Goal: Task Accomplishment & Management: Complete application form

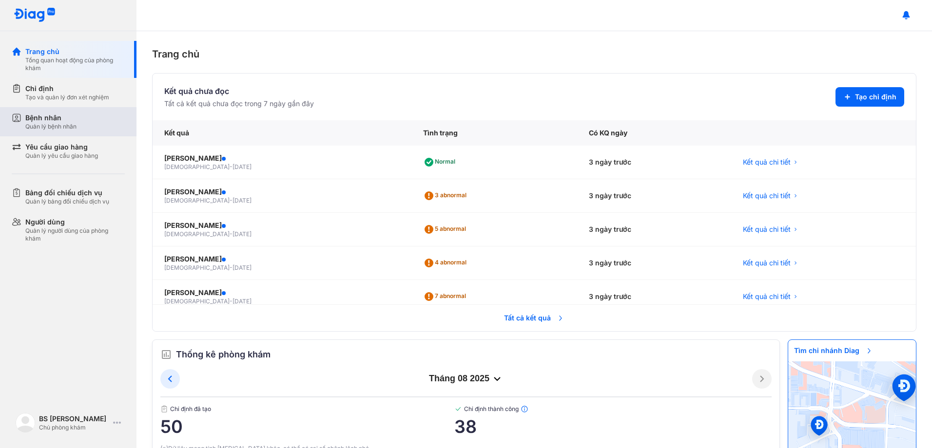
click at [56, 125] on div "Quản lý bệnh nhân" at bounding box center [50, 127] width 51 height 8
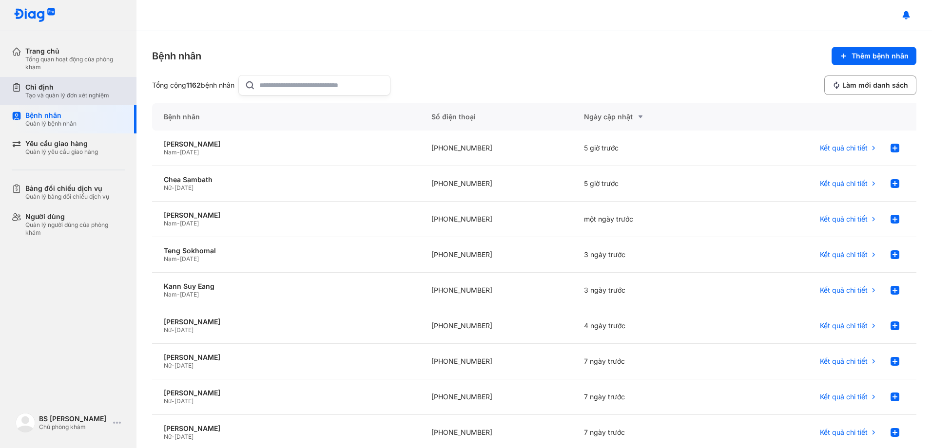
click at [82, 92] on div "Tạo và quản lý đơn xét nghiệm" at bounding box center [67, 96] width 84 height 8
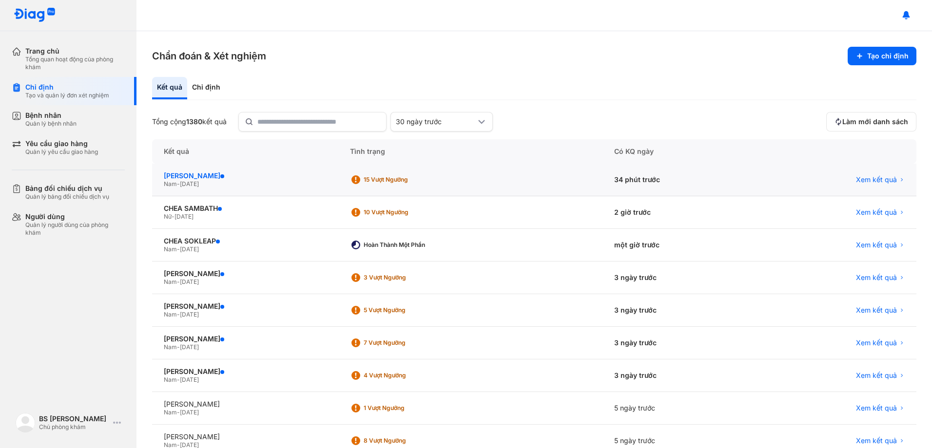
click at [186, 175] on div "KAREN MITH" at bounding box center [245, 175] width 163 height 9
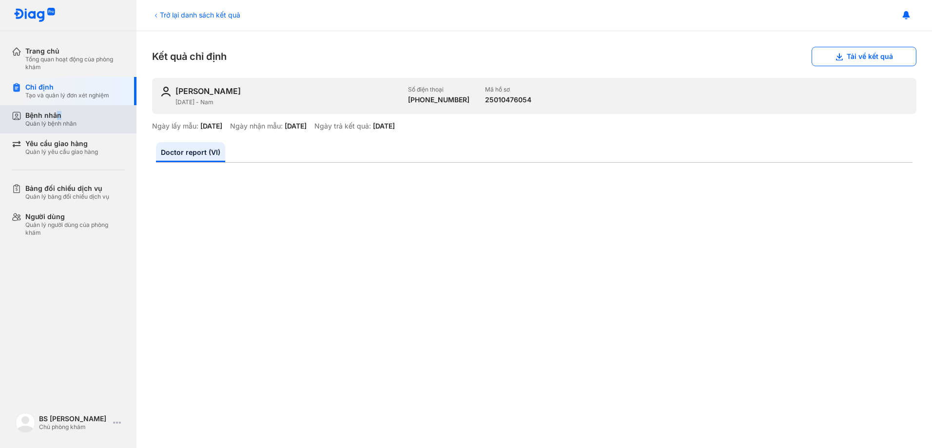
click at [58, 115] on div "Bệnh nhân" at bounding box center [50, 115] width 51 height 9
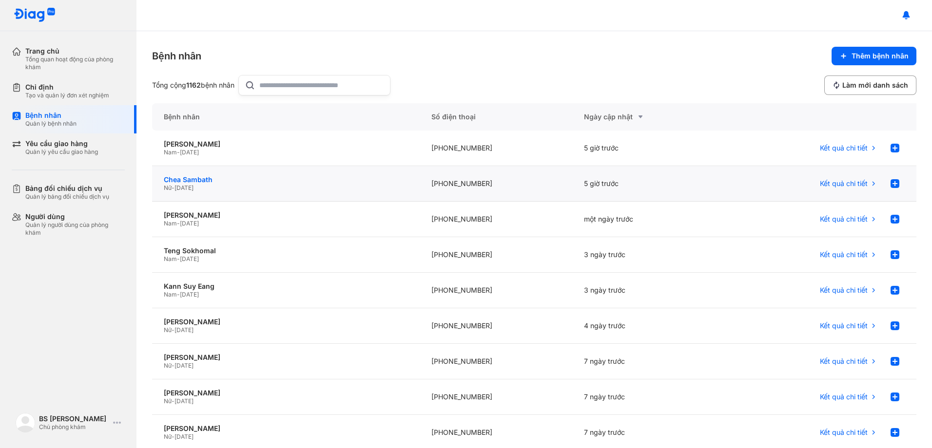
click at [205, 179] on div "Chea Sambath" at bounding box center [286, 179] width 244 height 9
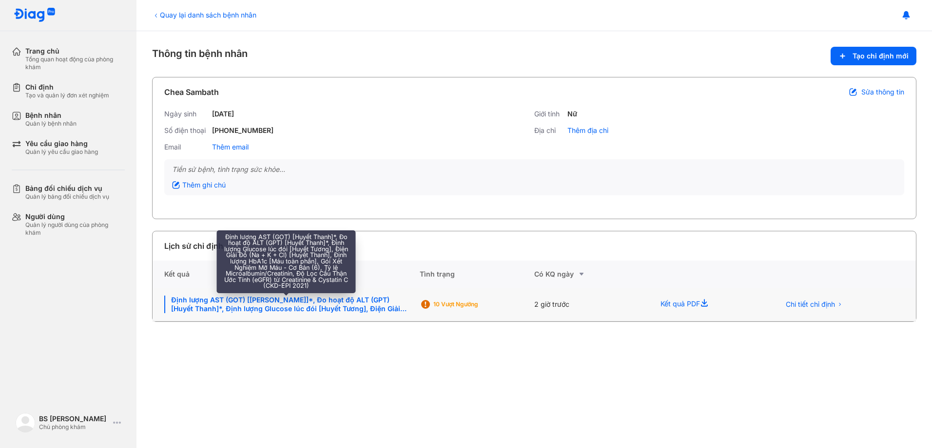
click at [345, 302] on div "Định lượng AST (GOT) [[PERSON_NAME]]*, Đo hoạt độ ALT (GPT) [Huyết Thanh]*, Địn…" at bounding box center [286, 305] width 244 height 18
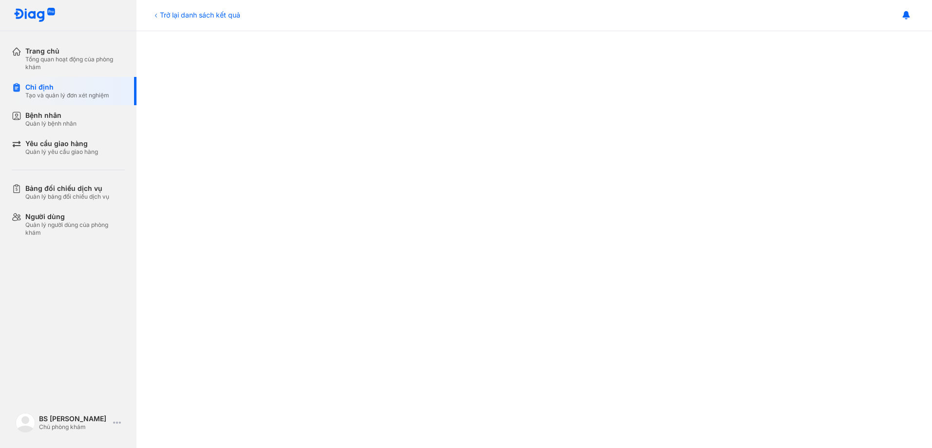
scroll to position [488, 0]
click at [44, 114] on div "Bệnh nhân" at bounding box center [50, 115] width 51 height 9
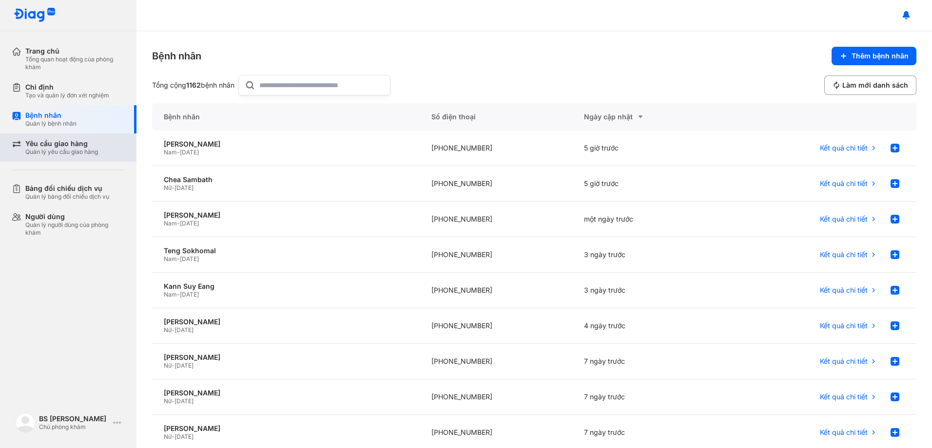
drag, startPoint x: 74, startPoint y: 150, endPoint x: 81, endPoint y: 150, distance: 7.8
click at [74, 150] on div "Quản lý yêu cầu giao hàng" at bounding box center [61, 152] width 73 height 8
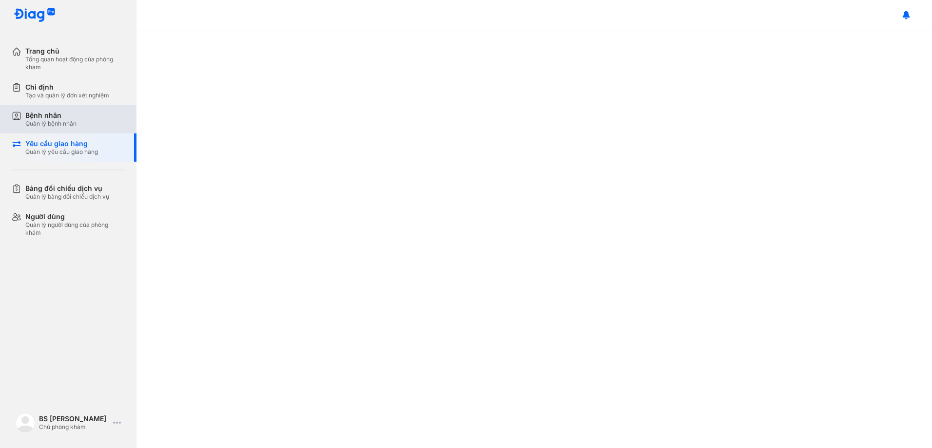
click at [45, 117] on div "Bệnh nhân" at bounding box center [50, 115] width 51 height 9
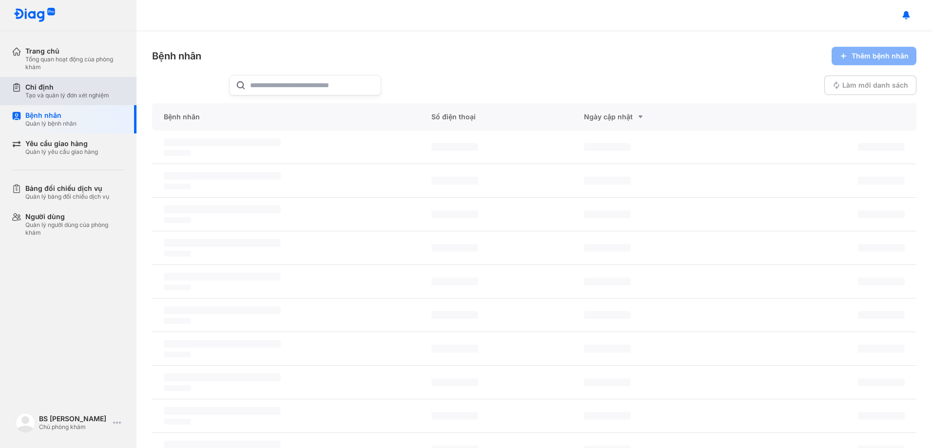
click at [55, 91] on div "Chỉ định" at bounding box center [67, 87] width 84 height 9
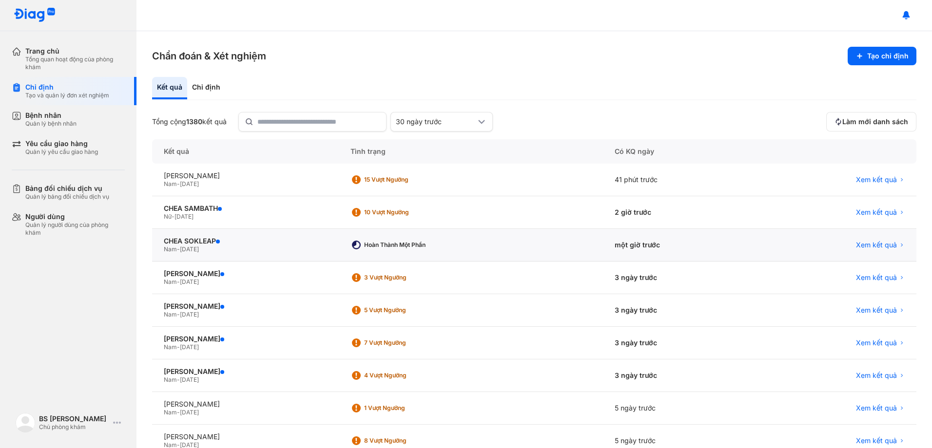
click at [187, 251] on span "19/07/1989" at bounding box center [189, 249] width 19 height 7
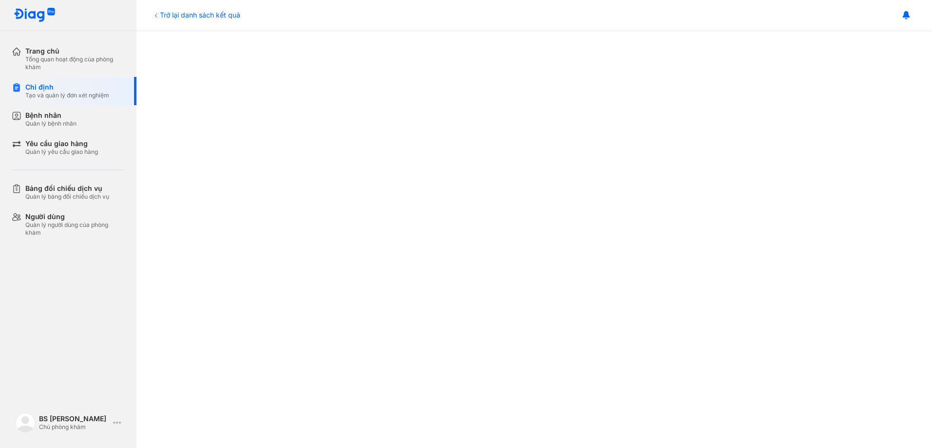
scroll to position [390, 0]
drag, startPoint x: 51, startPoint y: 119, endPoint x: 111, endPoint y: 118, distance: 60.4
click at [52, 119] on div "Bệnh nhân" at bounding box center [50, 115] width 51 height 9
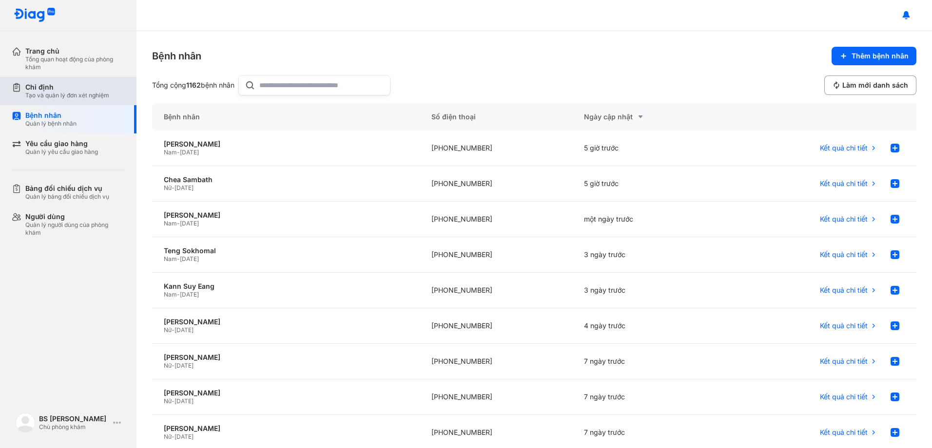
drag, startPoint x: 59, startPoint y: 95, endPoint x: 64, endPoint y: 96, distance: 5.6
click at [64, 96] on div "Tạo và quản lý đơn xét nghiệm" at bounding box center [67, 96] width 84 height 8
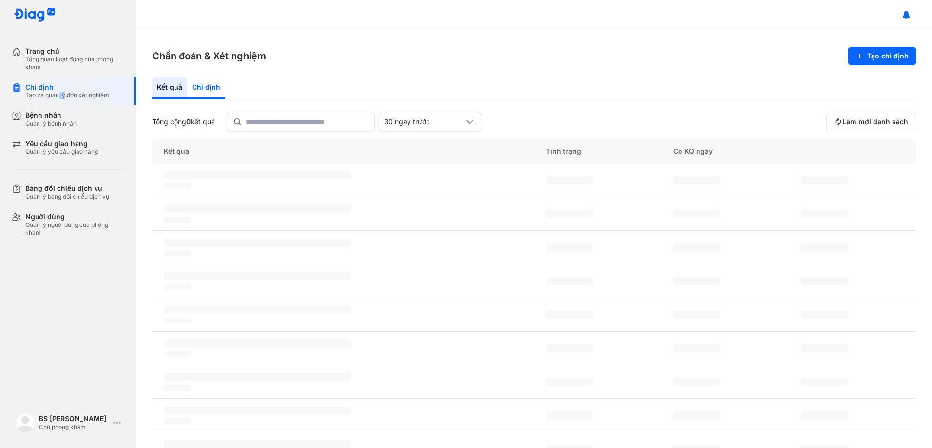
click at [193, 85] on div "Chỉ định" at bounding box center [206, 88] width 38 height 22
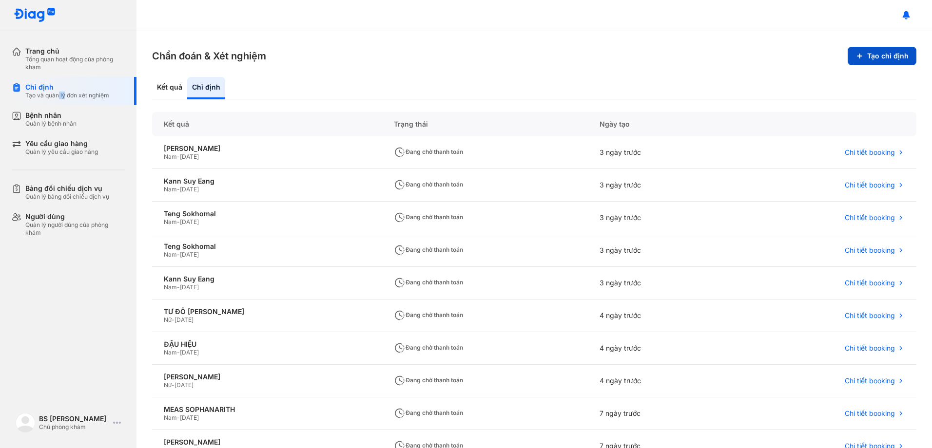
click at [880, 56] on button "Tạo chỉ định" at bounding box center [881, 56] width 69 height 19
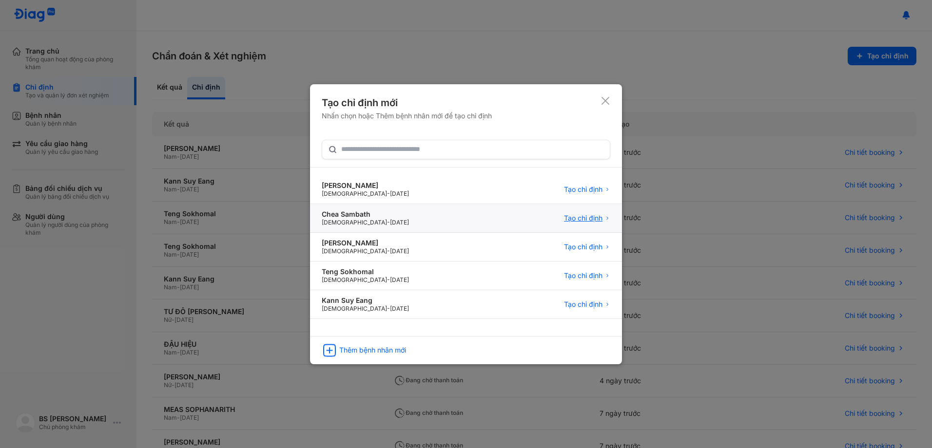
click at [580, 218] on span "Tạo chỉ định" at bounding box center [583, 218] width 38 height 9
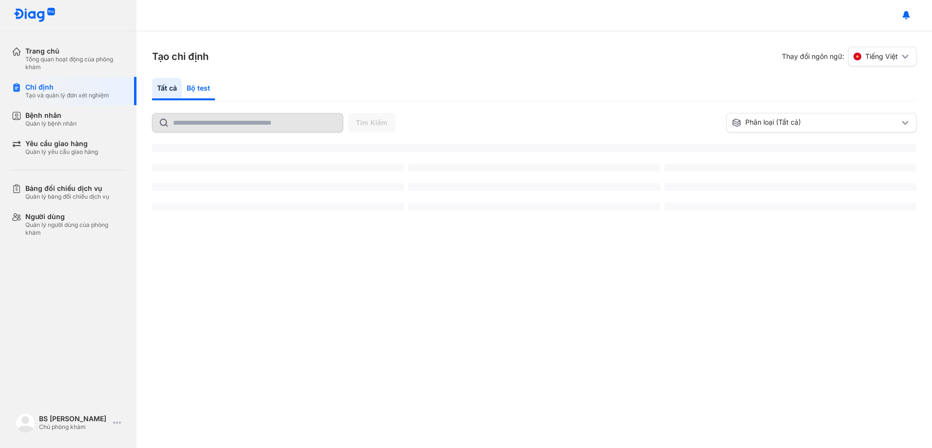
click at [201, 89] on div "Bộ test" at bounding box center [198, 89] width 33 height 22
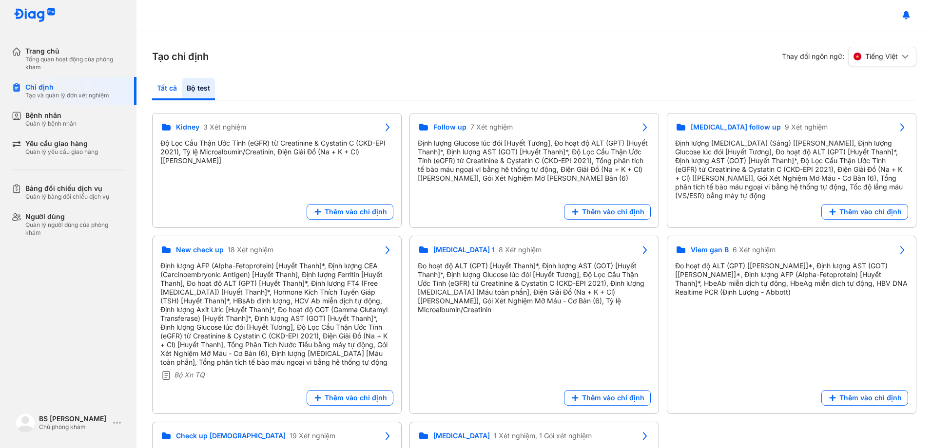
click at [182, 87] on div "Tất cả" at bounding box center [198, 89] width 33 height 22
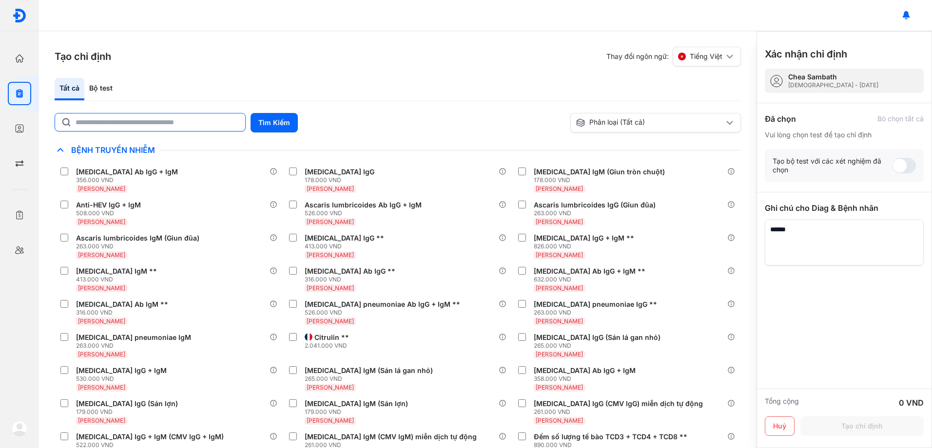
click at [145, 124] on input "text" at bounding box center [158, 123] width 164 height 18
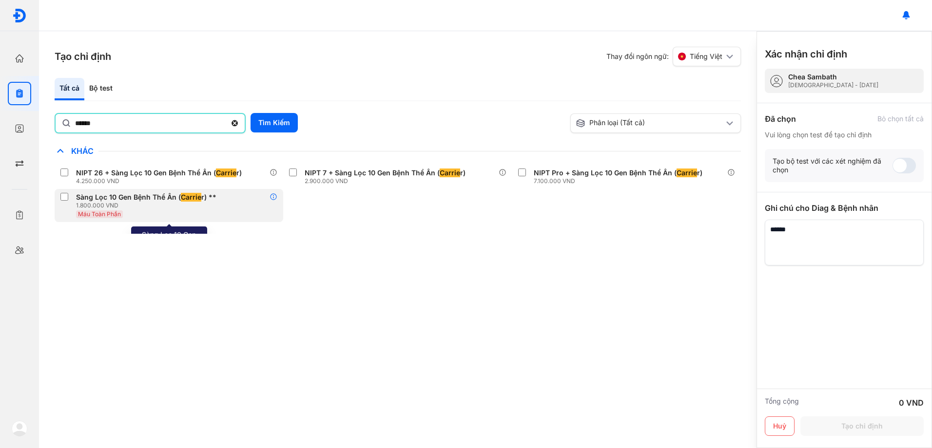
click at [273, 195] on icon at bounding box center [273, 197] width 8 height 8
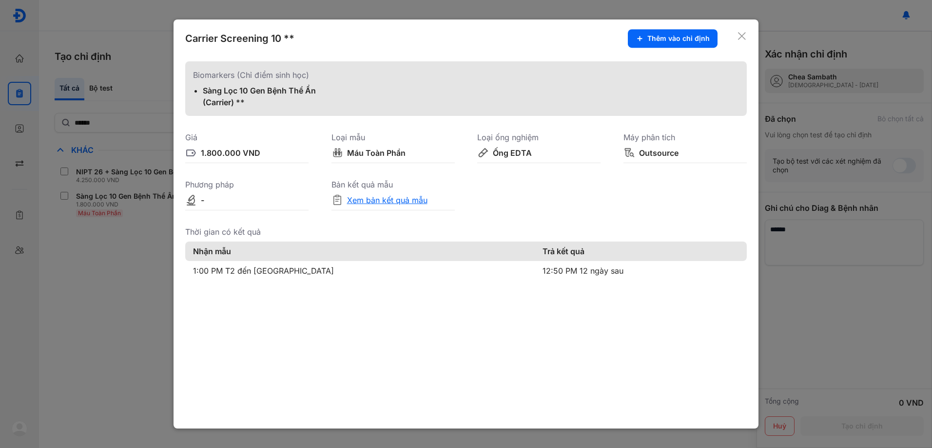
click at [399, 196] on div "Xem bản kết quả mẫu" at bounding box center [387, 200] width 80 height 12
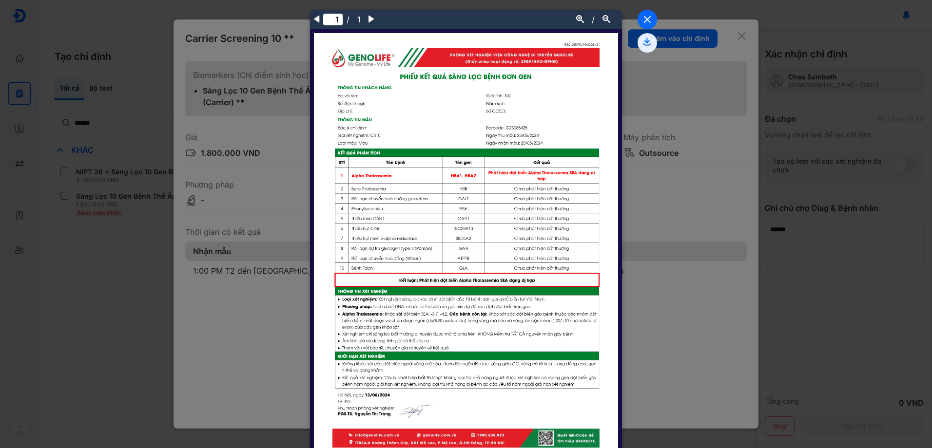
click at [643, 17] on icon at bounding box center [646, 19] width 19 height 19
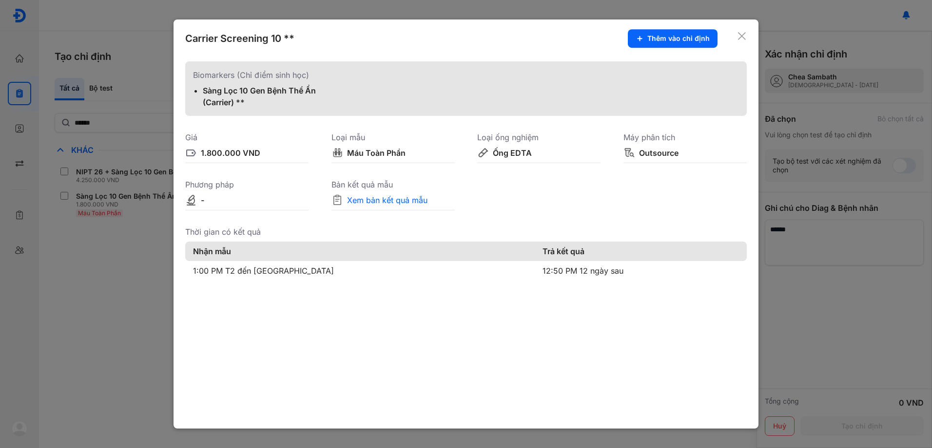
click at [740, 35] on icon at bounding box center [742, 36] width 10 height 10
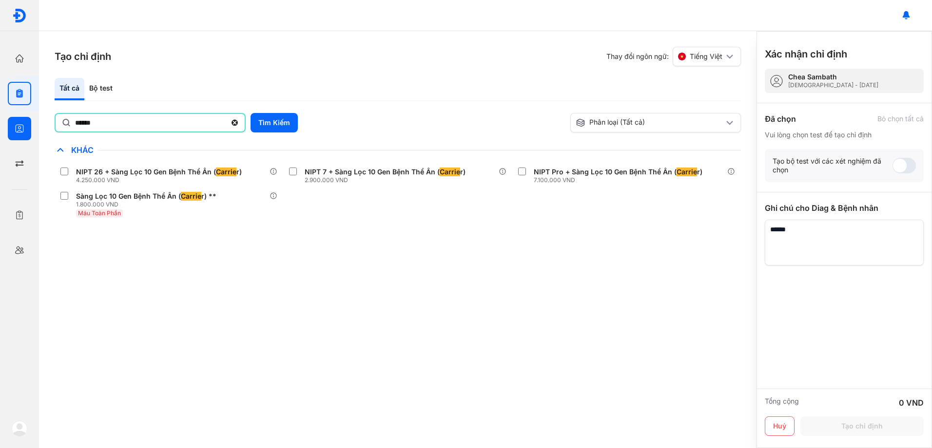
drag, startPoint x: 125, startPoint y: 124, endPoint x: 0, endPoint y: 136, distance: 125.3
click at [0, 135] on html "Trang chủ Tổng quan hoạt động của phòng khám Chỉ định Tạo và quản lý đơn xét ng…" at bounding box center [466, 224] width 932 height 448
type input "***"
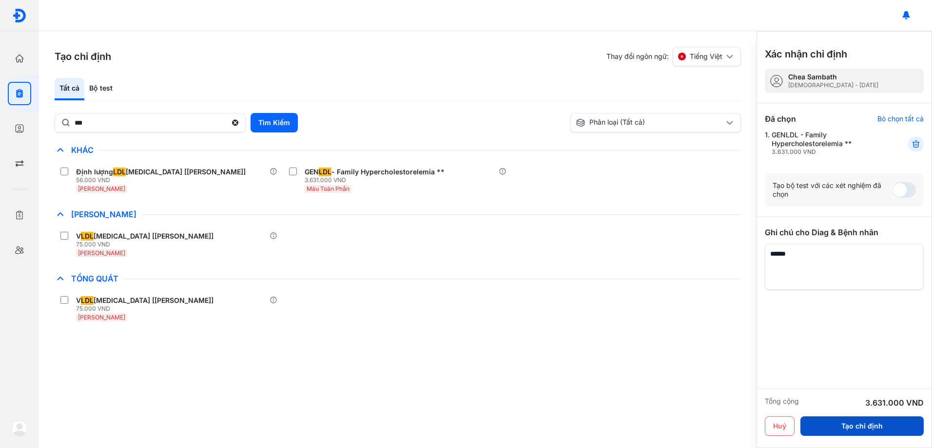
drag, startPoint x: 885, startPoint y: 424, endPoint x: 457, endPoint y: 370, distance: 430.8
click at [885, 424] on button "Tạo chỉ định" at bounding box center [861, 426] width 123 height 19
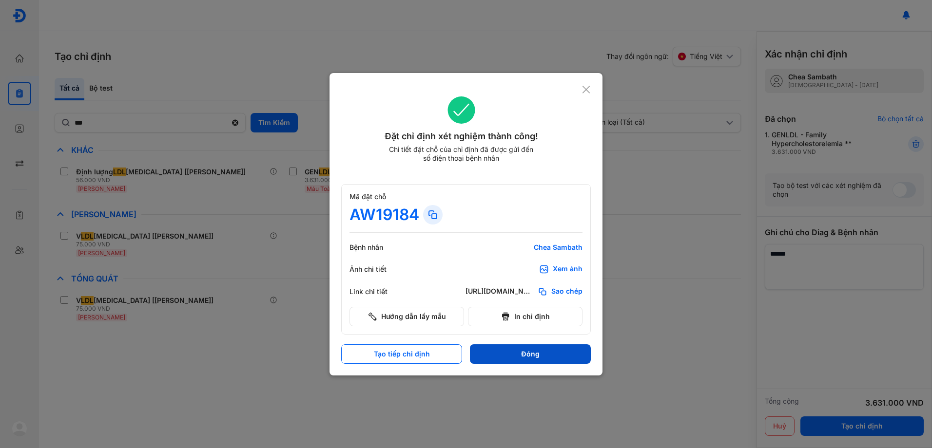
click at [530, 355] on button "Đóng" at bounding box center [530, 353] width 121 height 19
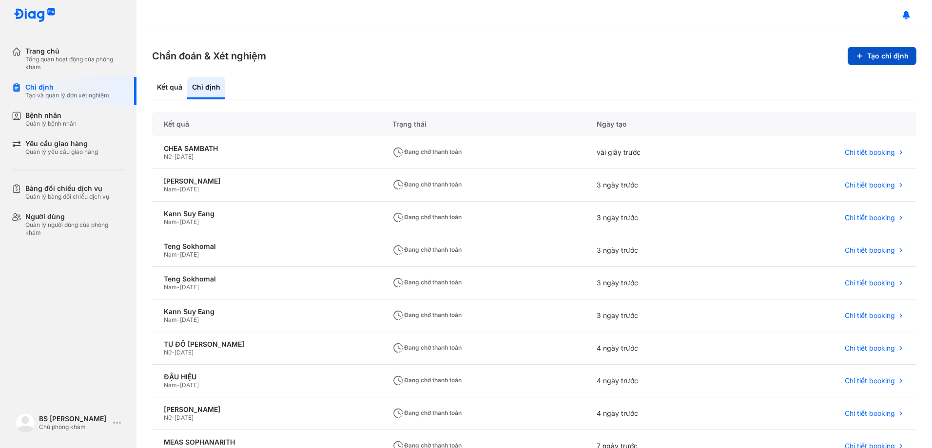
click at [874, 54] on button "Tạo chỉ định" at bounding box center [881, 56] width 69 height 19
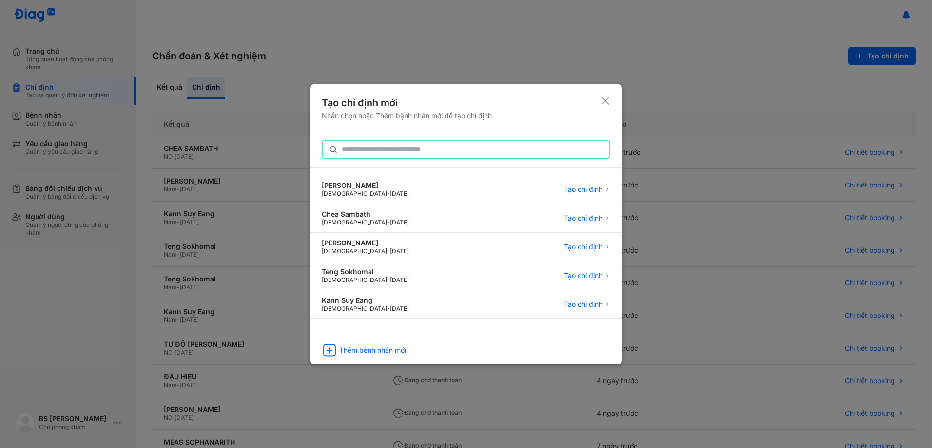
click at [397, 148] on input "text" at bounding box center [473, 150] width 262 height 18
type input "****"
drag, startPoint x: 599, startPoint y: 189, endPoint x: 333, endPoint y: 188, distance: 266.0
click at [599, 189] on span "Tạo chỉ định" at bounding box center [583, 190] width 38 height 9
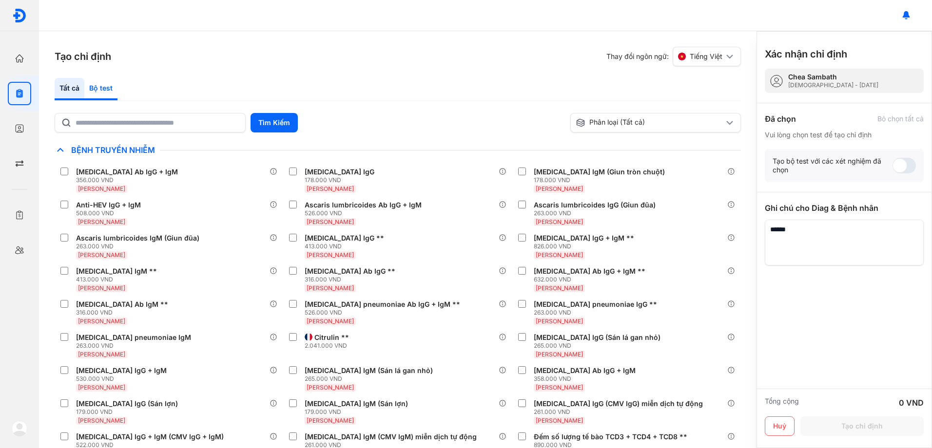
click at [105, 87] on div "Bộ test" at bounding box center [100, 89] width 33 height 22
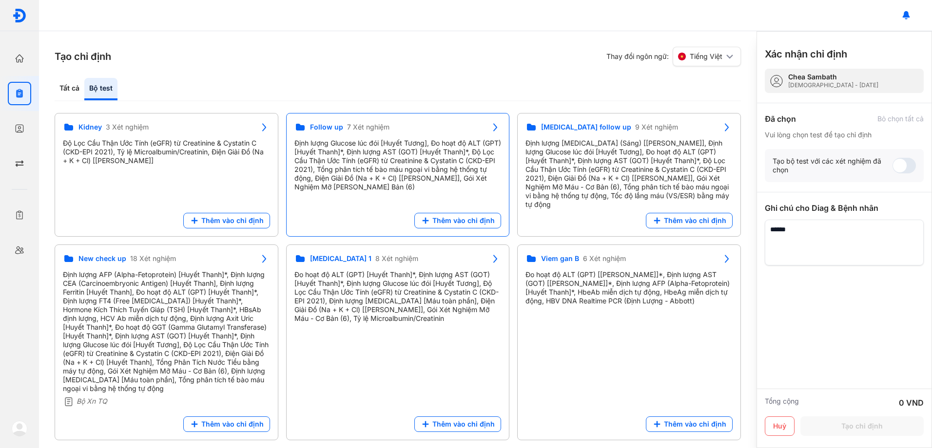
click at [411, 169] on div "Định lượng Glucose lúc đói [Huyết Tương], Đo hoạt độ ALT (GPT) [Huyết Thanh]*, …" at bounding box center [397, 165] width 207 height 53
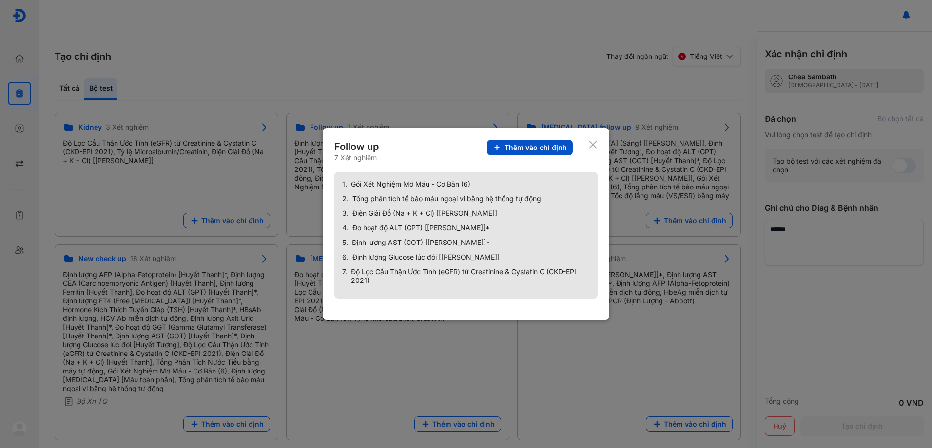
click at [557, 150] on span "Thêm vào chỉ định" at bounding box center [535, 147] width 62 height 9
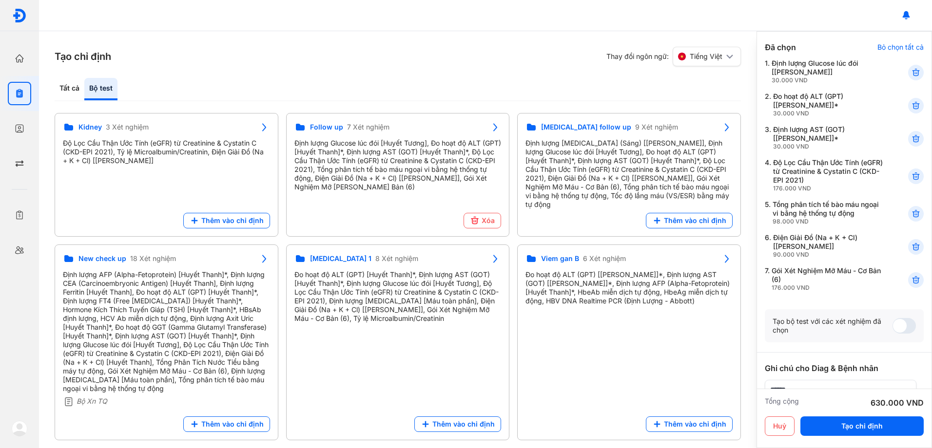
scroll to position [146, 0]
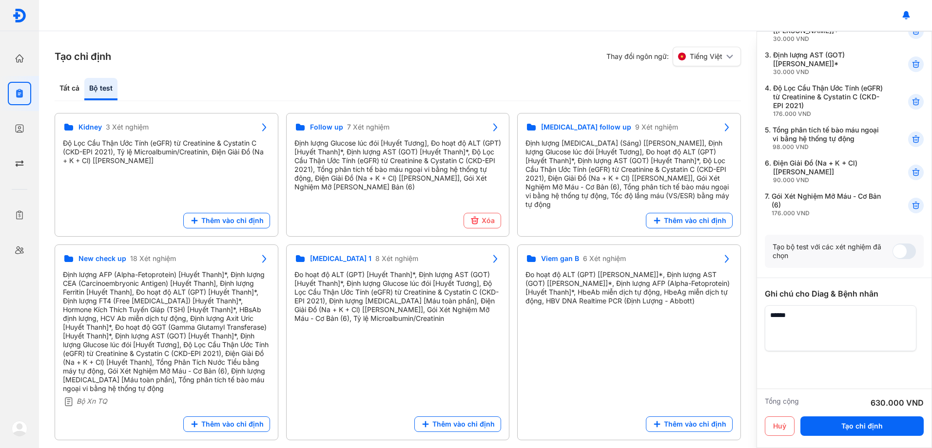
click at [830, 316] on textarea at bounding box center [840, 328] width 152 height 46
type textarea "**********"
click at [912, 140] on use at bounding box center [915, 139] width 7 height 7
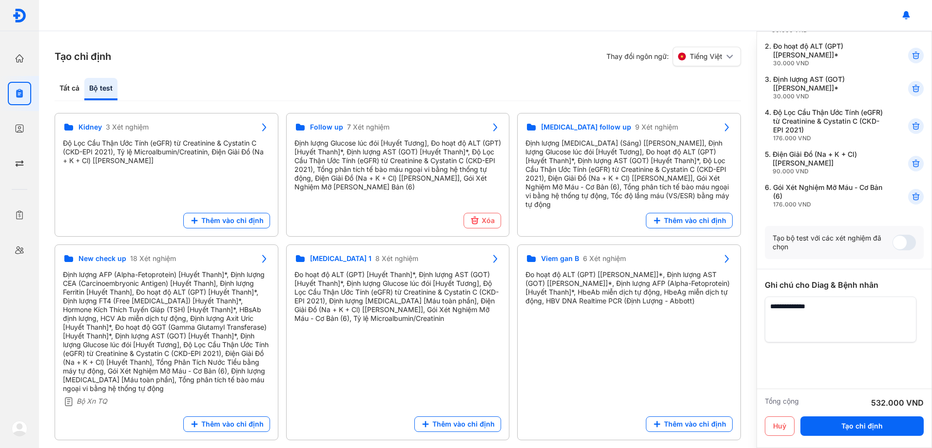
scroll to position [133, 0]
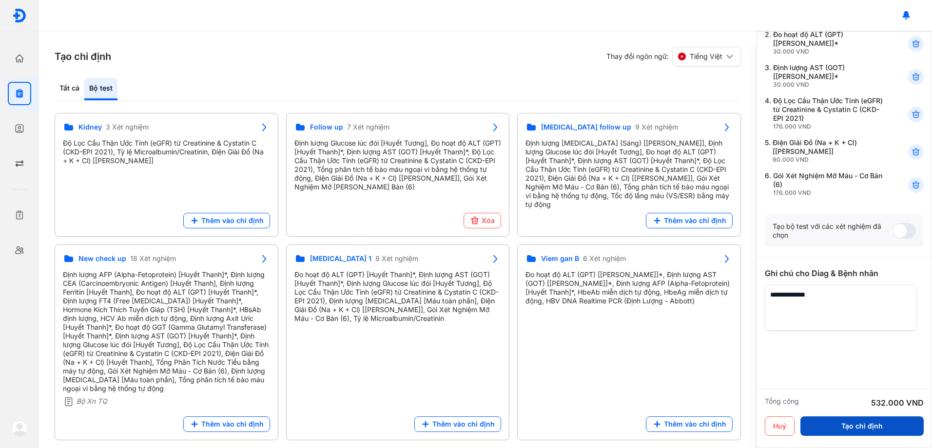
drag, startPoint x: 854, startPoint y: 426, endPoint x: 848, endPoint y: 423, distance: 6.8
click at [855, 426] on button "Tạo chỉ định" at bounding box center [861, 426] width 123 height 19
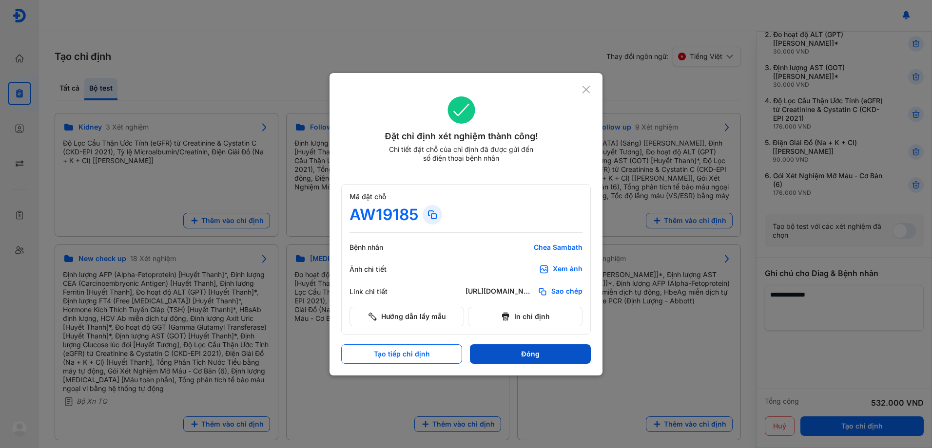
click at [543, 357] on button "Đóng" at bounding box center [530, 353] width 121 height 19
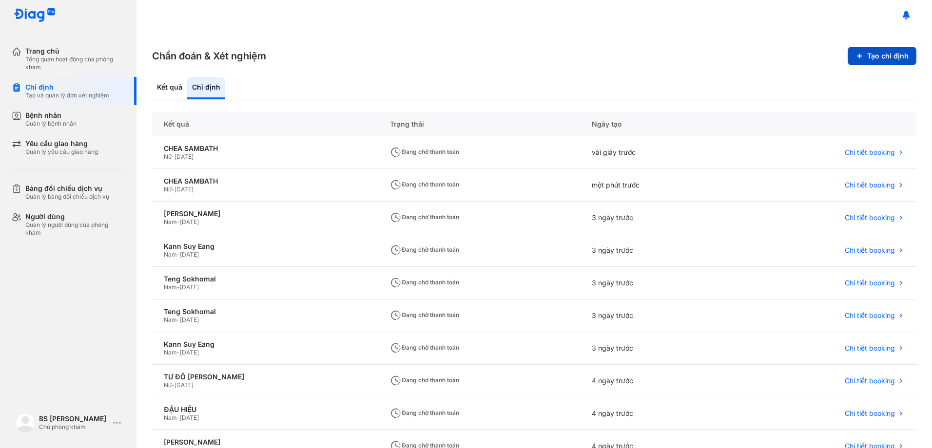
click at [867, 53] on button "Tạo chỉ định" at bounding box center [881, 56] width 69 height 19
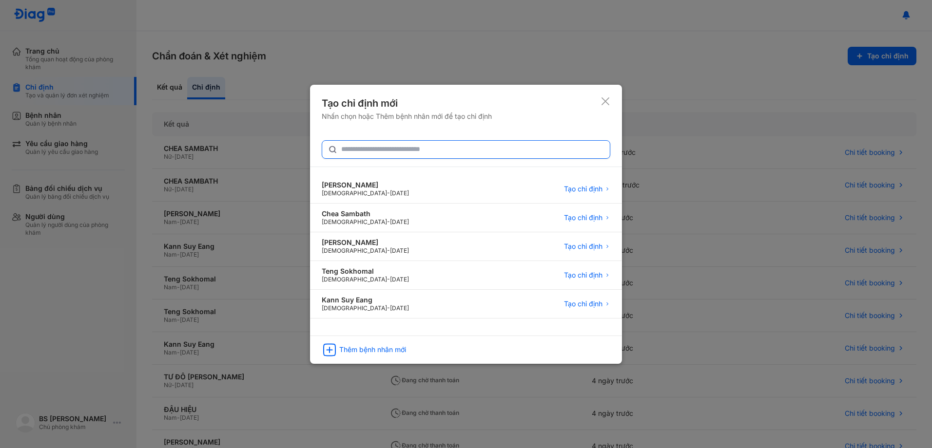
click at [370, 147] on input "text" at bounding box center [472, 150] width 263 height 18
type input "*****"
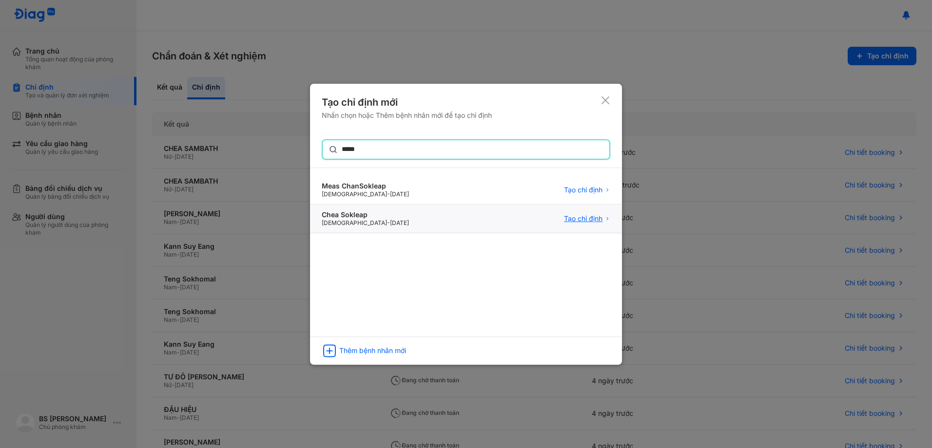
click at [581, 218] on span "Tạo chỉ định" at bounding box center [583, 218] width 38 height 9
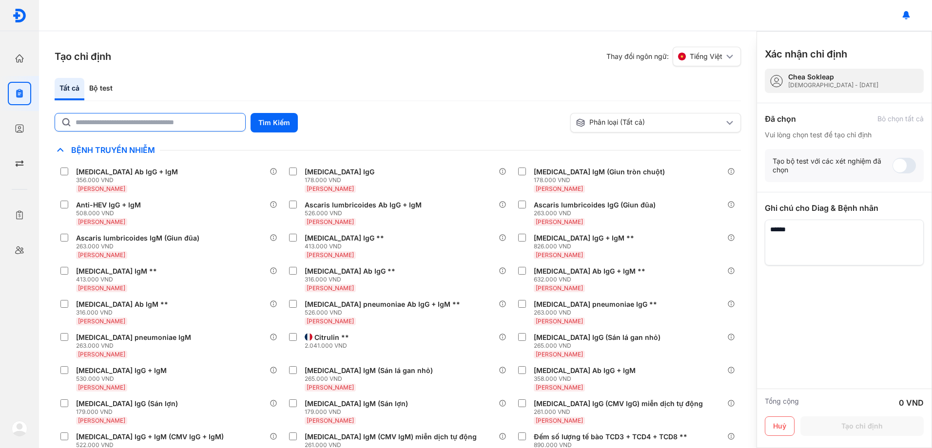
click at [110, 125] on input "text" at bounding box center [158, 123] width 164 height 18
type input "***"
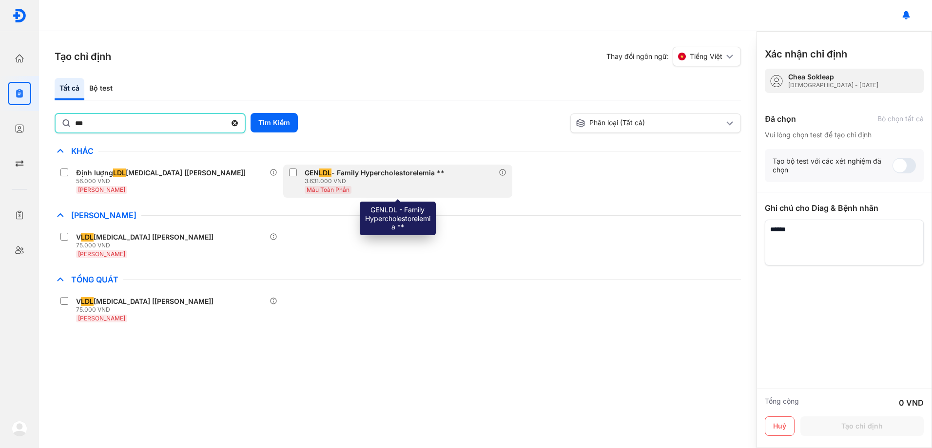
click at [349, 172] on div "GEN LDL - Family Hypercholestorelemia **" at bounding box center [375, 173] width 140 height 9
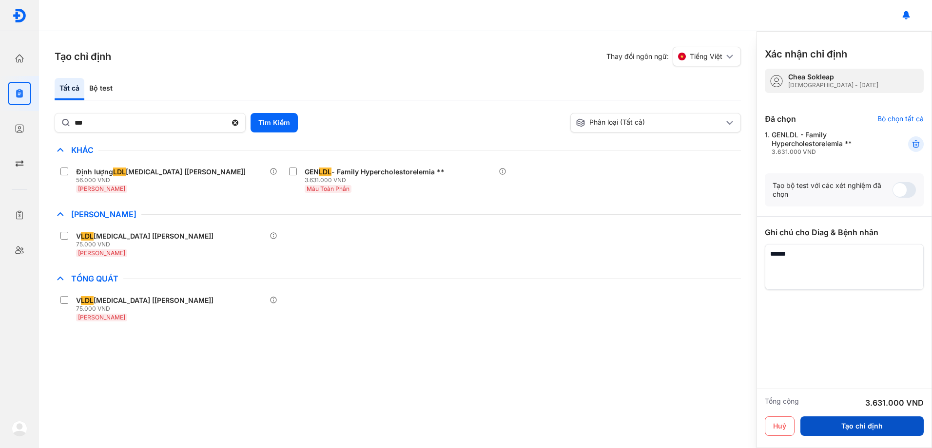
click at [865, 426] on button "Tạo chỉ định" at bounding box center [861, 426] width 123 height 19
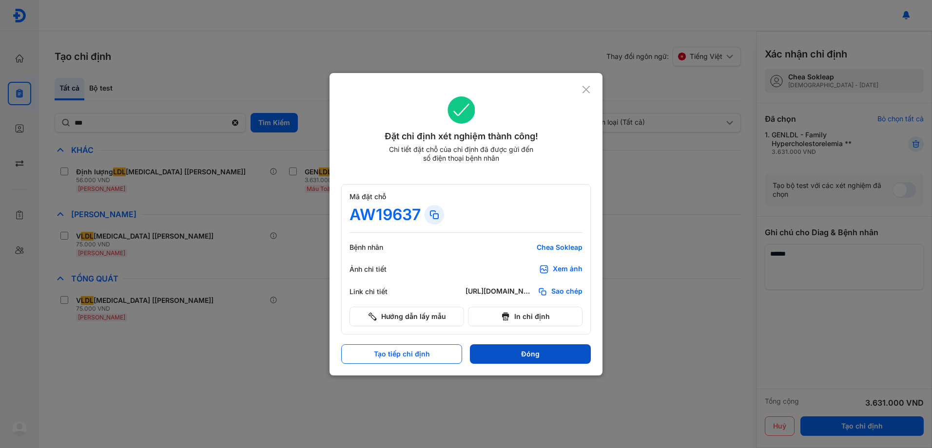
click at [508, 350] on button "Đóng" at bounding box center [530, 353] width 121 height 19
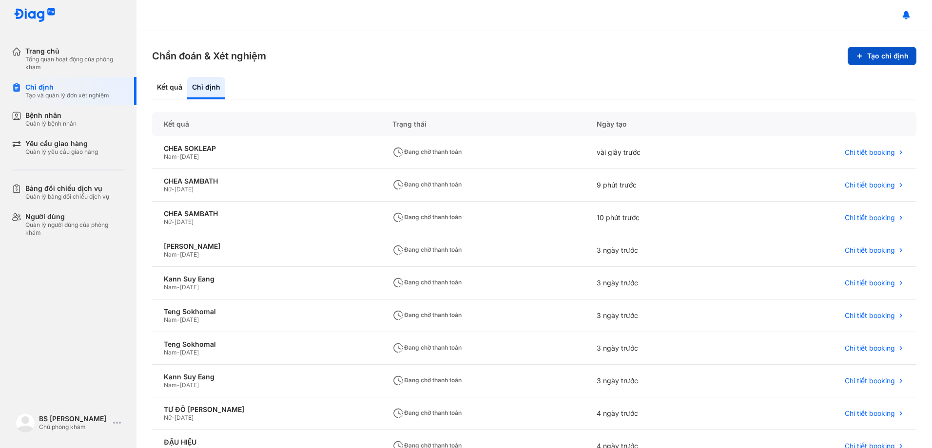
click at [882, 56] on button "Tạo chỉ định" at bounding box center [881, 56] width 69 height 19
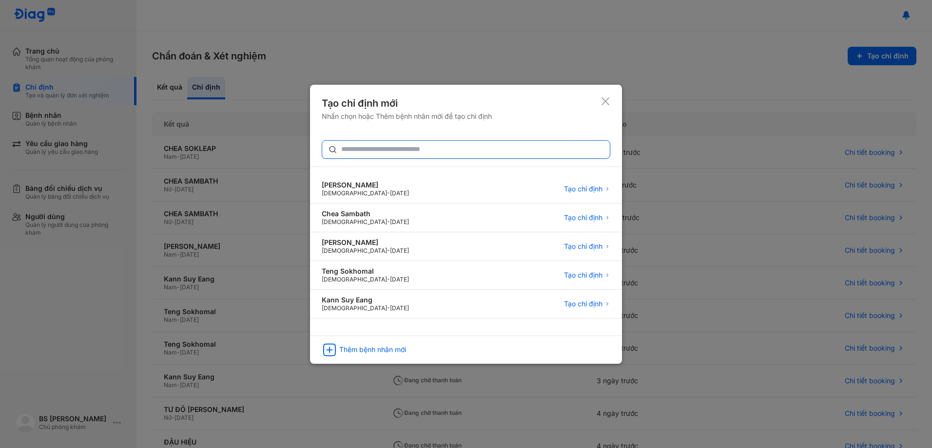
click at [417, 150] on input "text" at bounding box center [472, 150] width 263 height 18
type input "****"
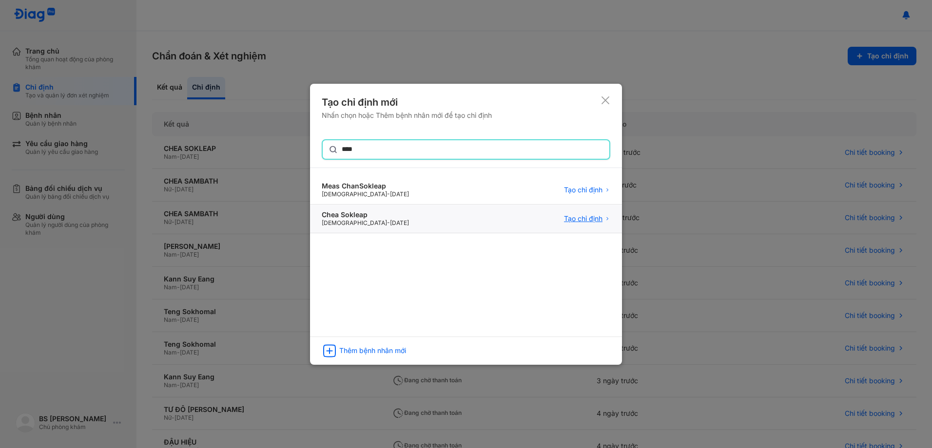
click at [589, 219] on span "Tạo chỉ định" at bounding box center [583, 218] width 38 height 9
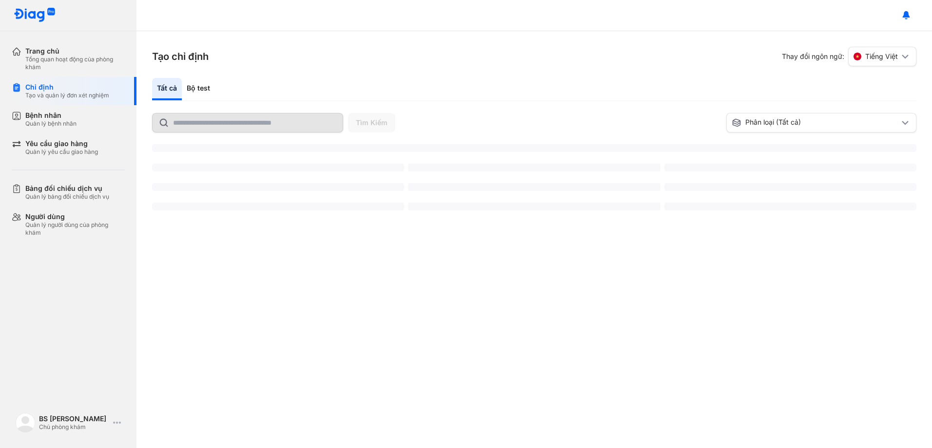
click at [203, 86] on div "Bộ test" at bounding box center [198, 89] width 33 height 22
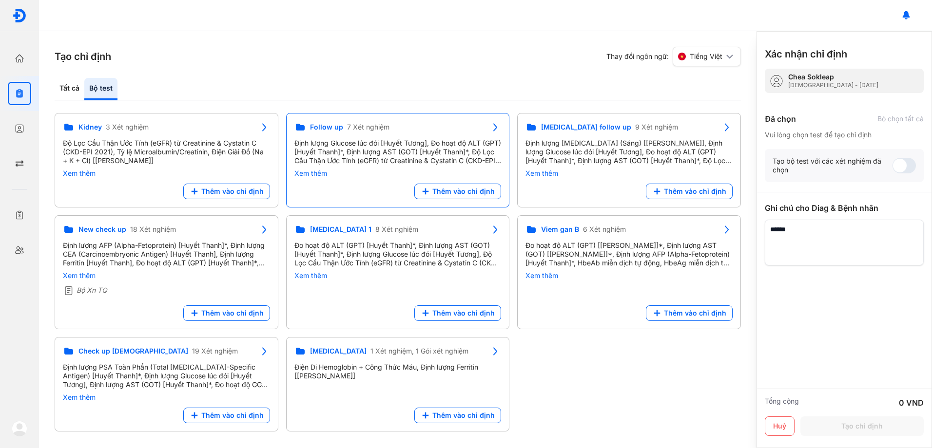
click at [404, 152] on div "Định lượng Glucose lúc đói [Huyết Tương], Đo hoạt độ ALT (GPT) [Huyết Thanh]*, …" at bounding box center [397, 152] width 207 height 26
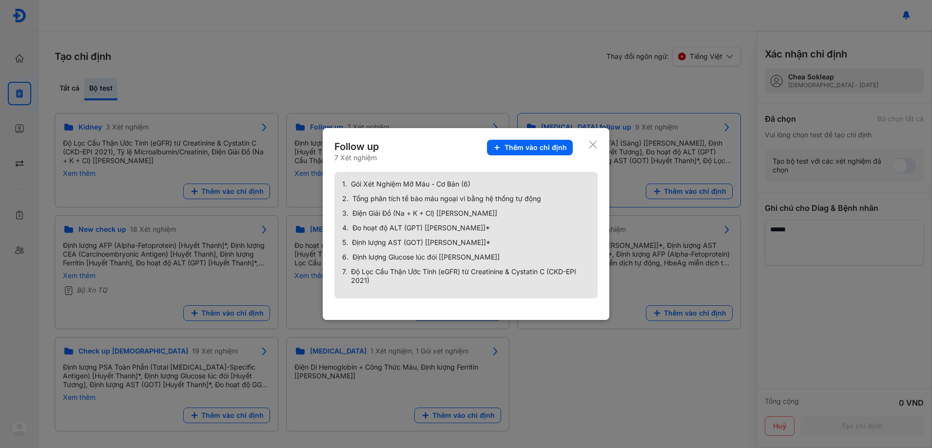
click at [543, 149] on span "Thêm vào chỉ định" at bounding box center [535, 147] width 62 height 9
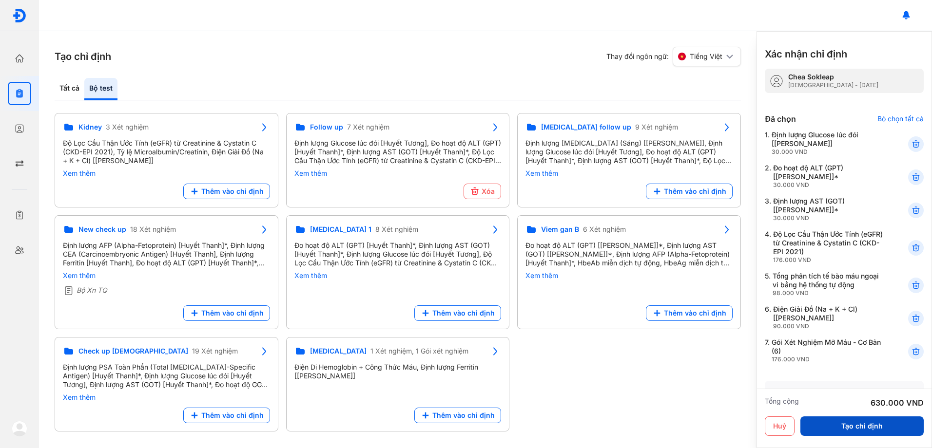
click at [865, 426] on button "Tạo chỉ định" at bounding box center [861, 426] width 123 height 19
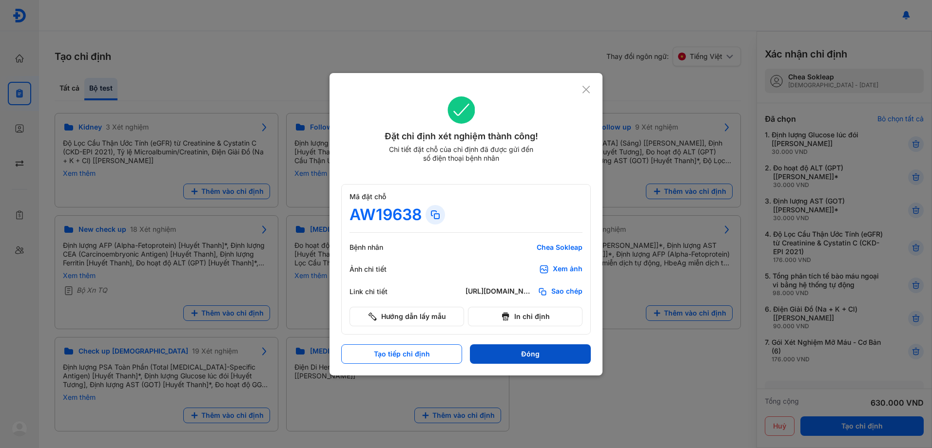
click at [546, 358] on button "Đóng" at bounding box center [530, 353] width 121 height 19
